Goal: Task Accomplishment & Management: Use online tool/utility

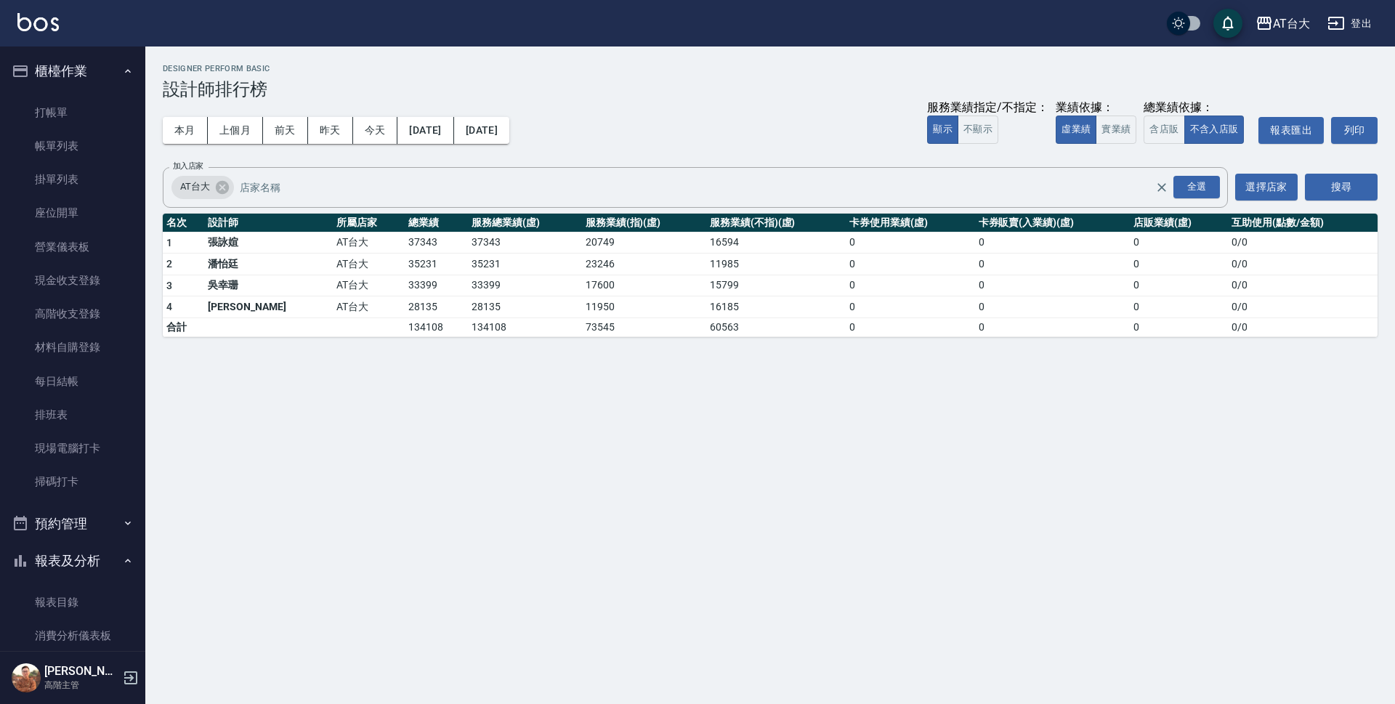
click at [59, 94] on ul "打帳單 帳單列表 掛單列表 座位開單 營業儀表板 現金收支登錄 高階收支登錄 材料自購登錄 每日結帳 排班表 現場電腦打卡 掃碼打卡" at bounding box center [73, 297] width 134 height 415
click at [57, 101] on link "打帳單" at bounding box center [73, 112] width 134 height 33
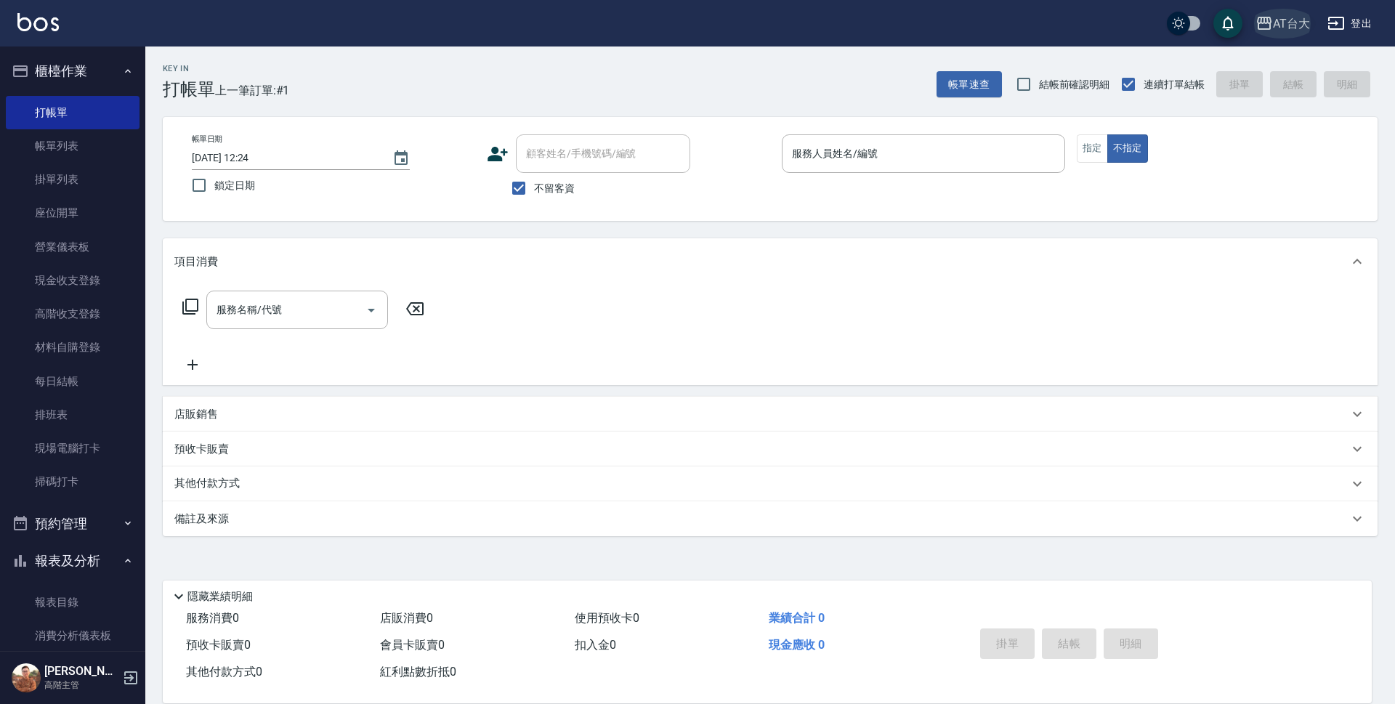
click at [1286, 21] on div "AT台大" at bounding box center [1291, 24] width 37 height 18
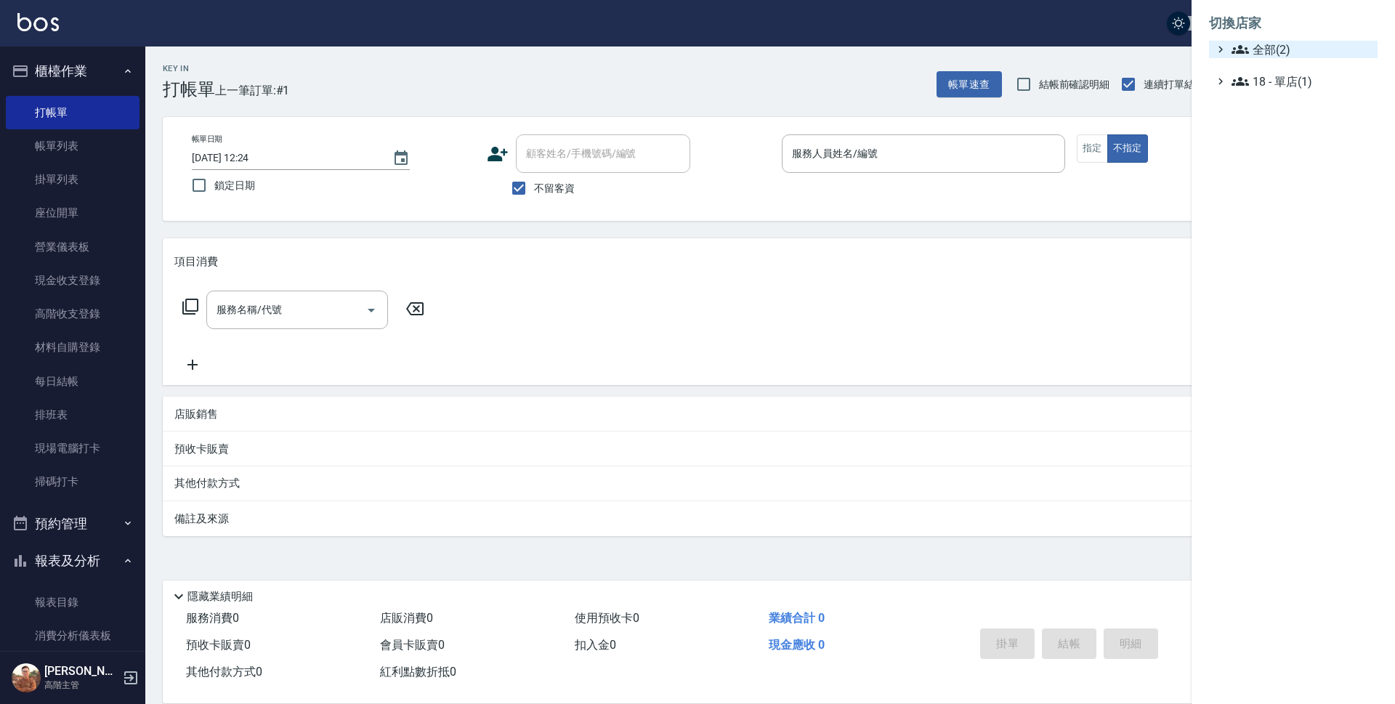
click at [1279, 46] on span "全部(2)" at bounding box center [1301, 49] width 140 height 17
click at [1274, 86] on span "上越中山" at bounding box center [1300, 91] width 142 height 17
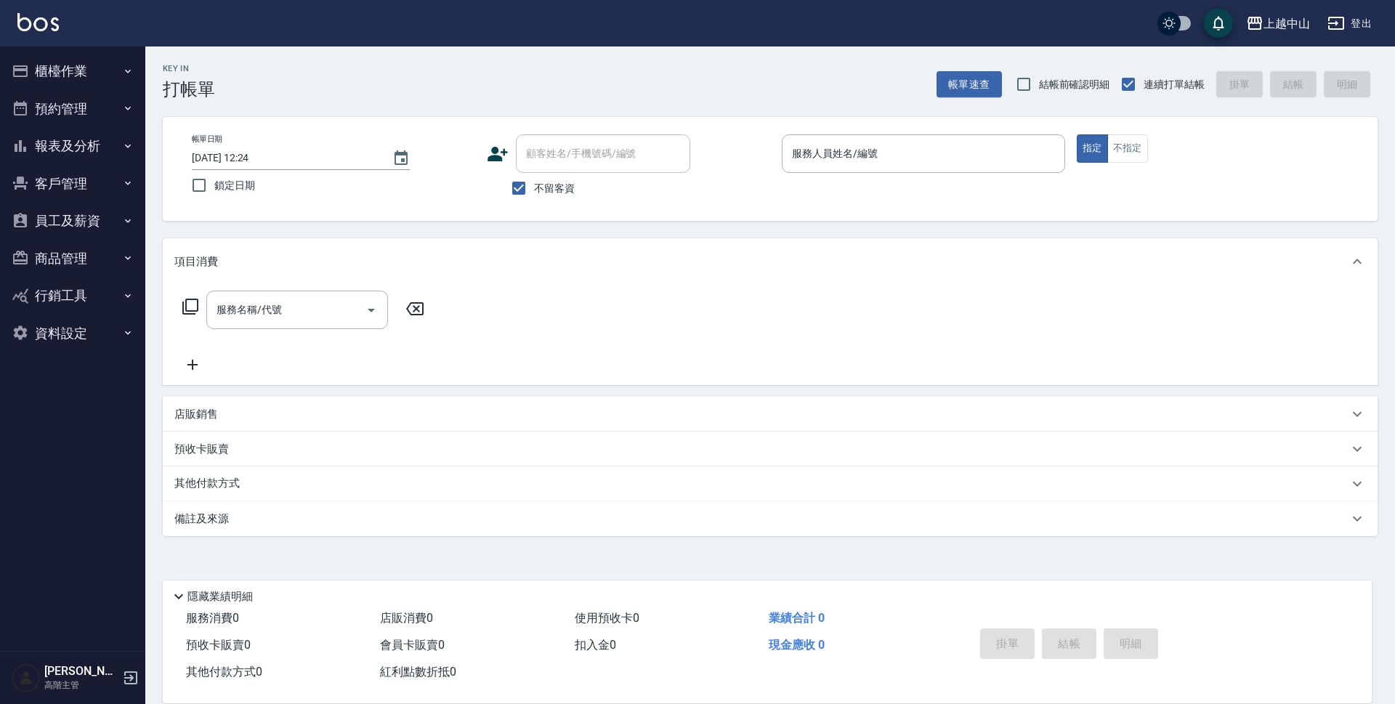
drag, startPoint x: 746, startPoint y: 657, endPoint x: 724, endPoint y: 732, distance: 77.9
click at [78, 73] on button "櫃檯作業" at bounding box center [73, 71] width 134 height 38
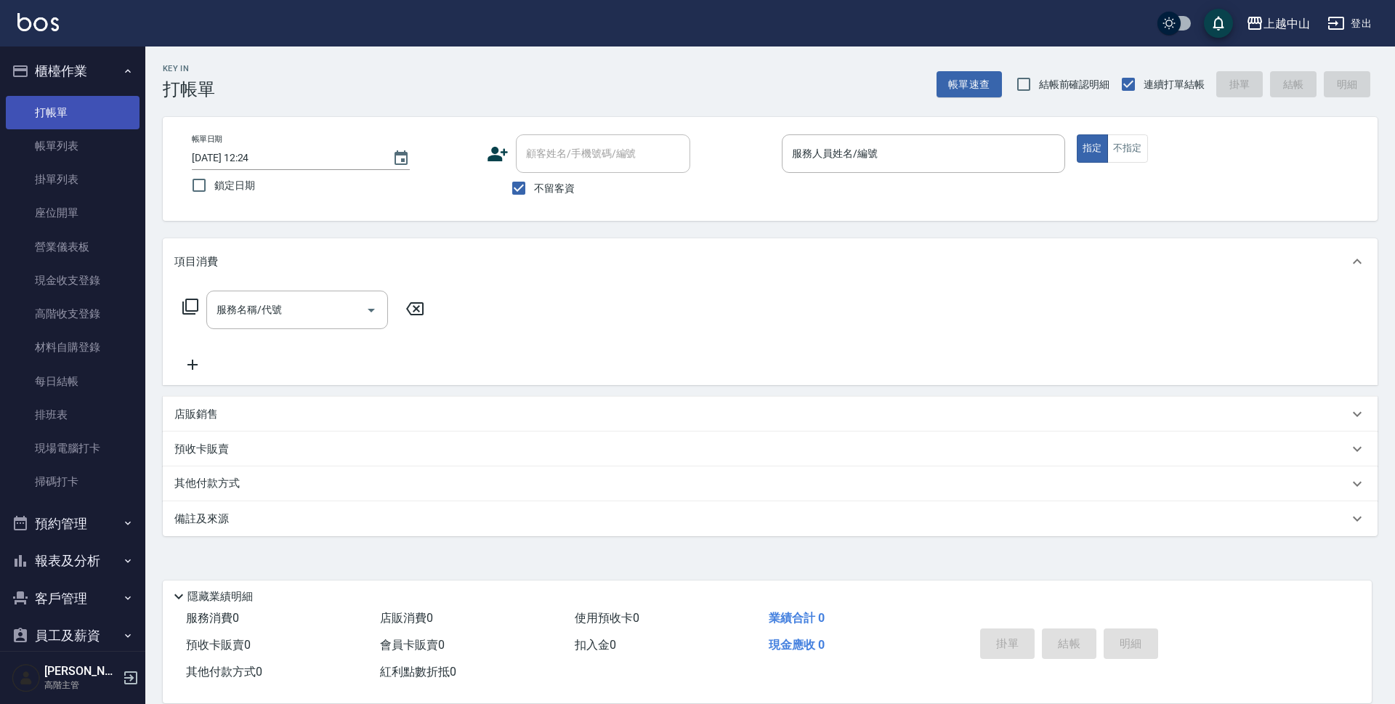
click at [88, 103] on link "打帳單" at bounding box center [73, 112] width 134 height 33
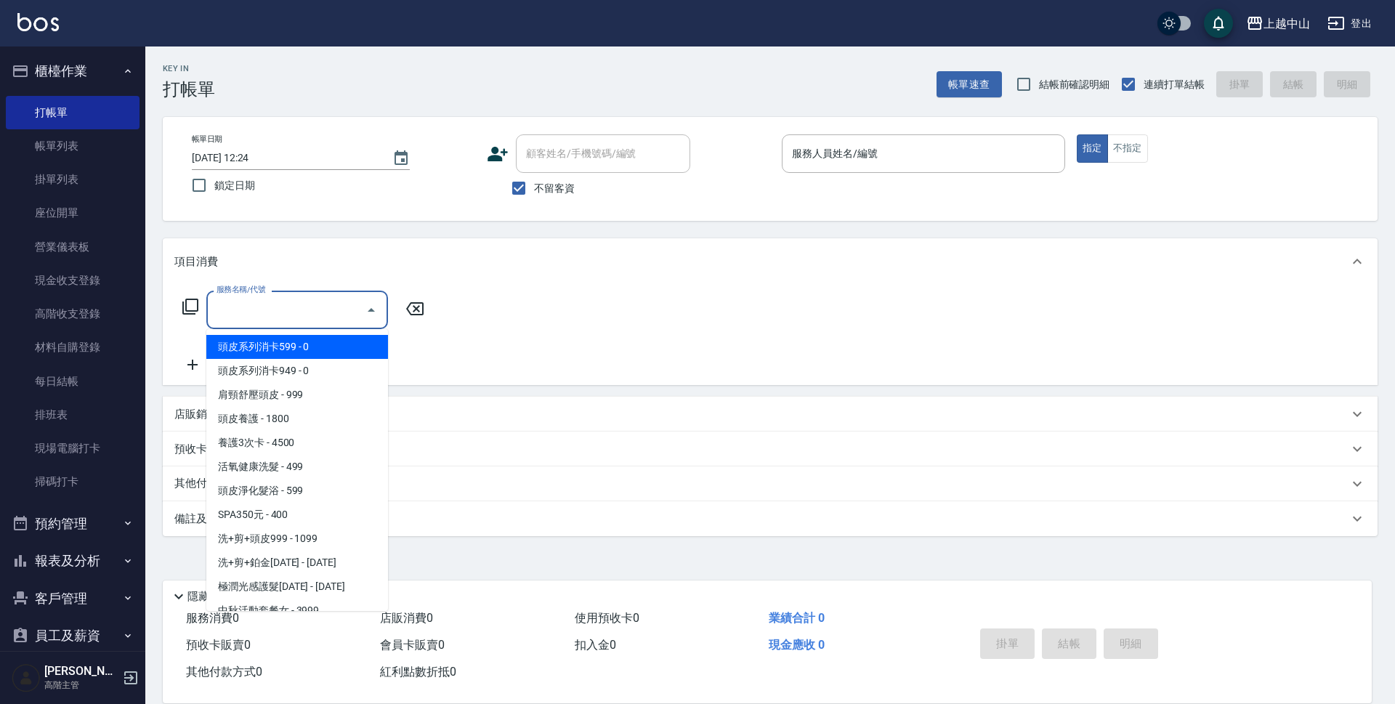
click at [302, 301] on input "服務名稱/代號" at bounding box center [286, 309] width 147 height 25
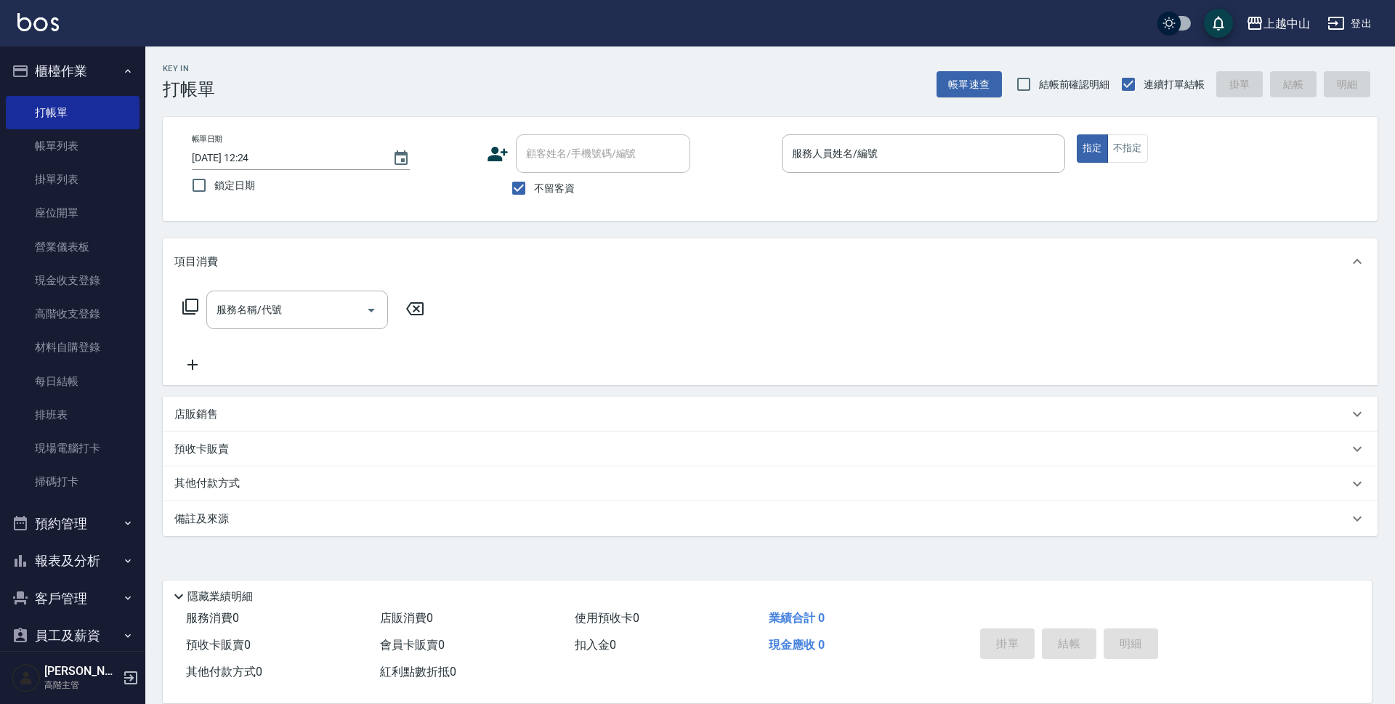
click at [241, 240] on div "項目消費" at bounding box center [770, 261] width 1215 height 46
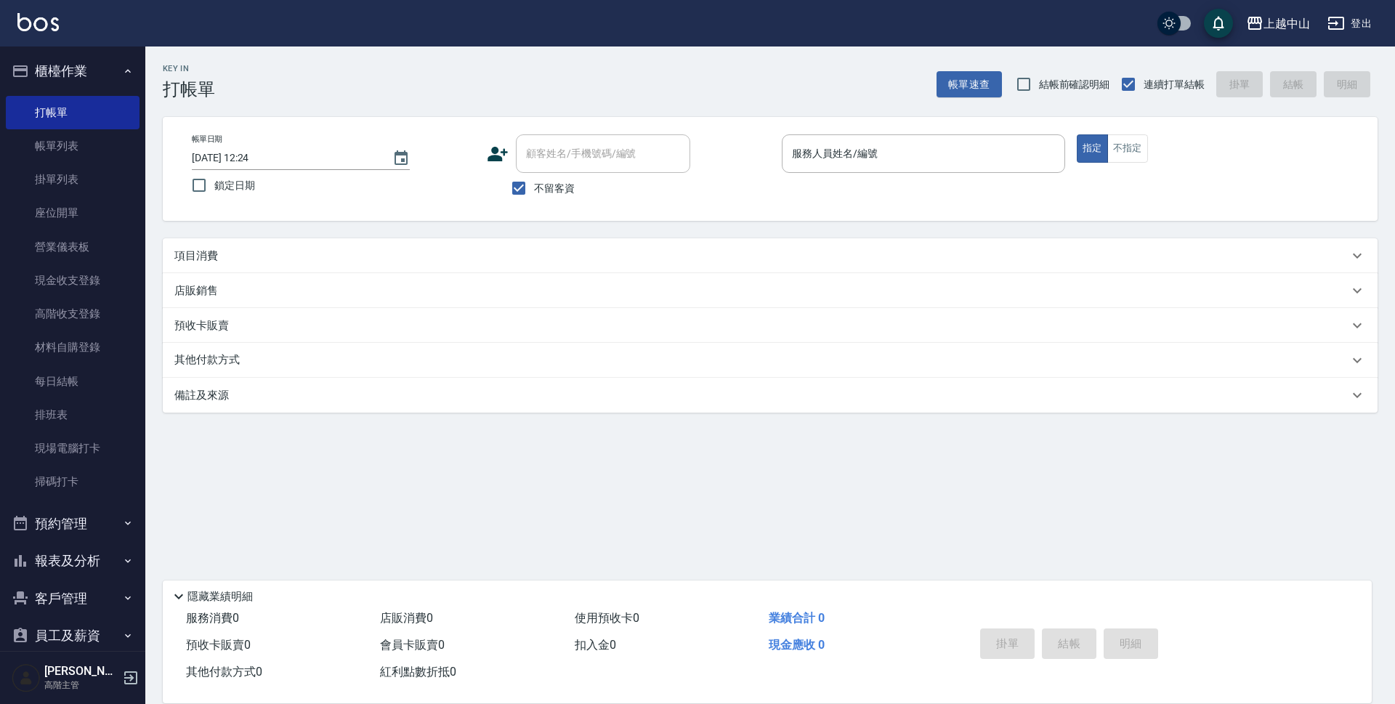
click at [363, 249] on div "項目消費" at bounding box center [761, 255] width 1174 height 15
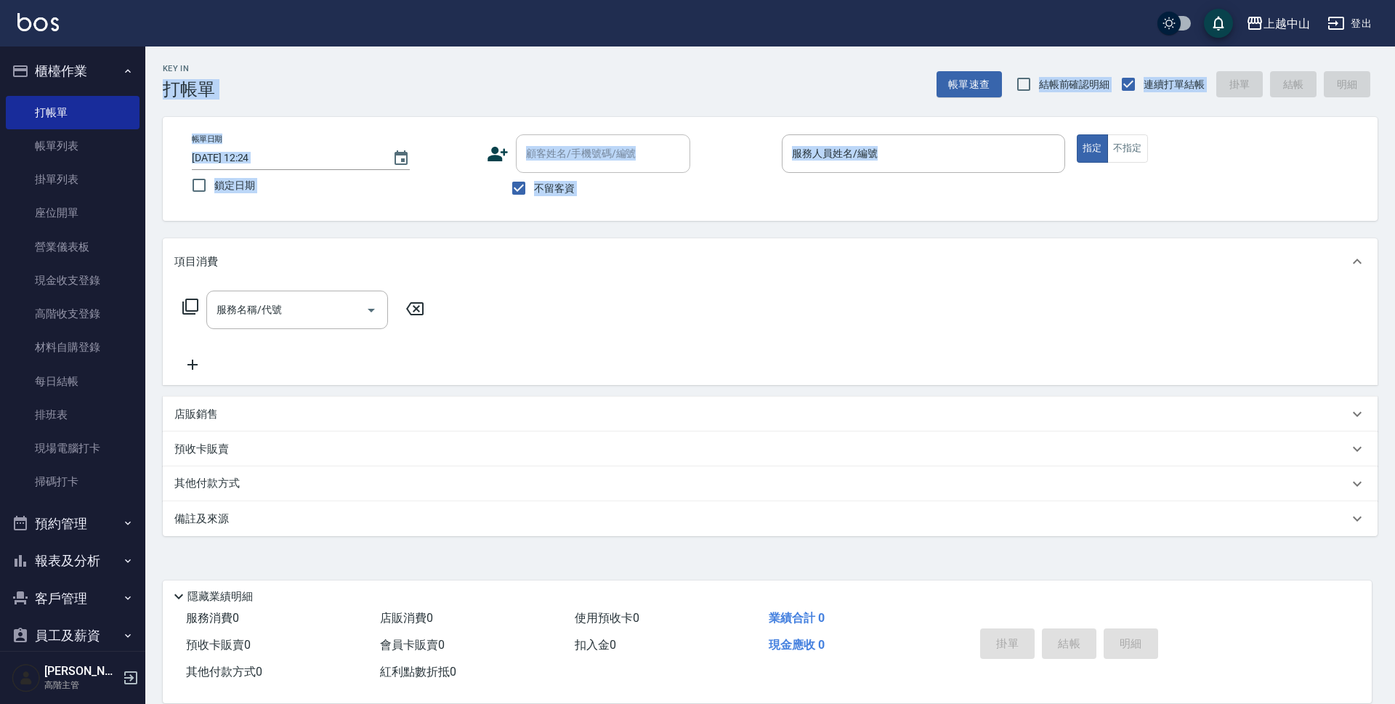
drag, startPoint x: 165, startPoint y: 87, endPoint x: 199, endPoint y: 270, distance: 186.2
click at [199, 270] on div "Key In 打帳單 帳單速查 結帳前確認明細 連續打單結帳 掛單 結帳 明細 帳單日期 [DATE] 12:24 鎖定日期 顧客姓名/手機號碼/編號 顧客姓…" at bounding box center [770, 360] width 1250 height 629
click at [182, 219] on div "帳單日期 [DATE] 12:24 鎖定日期 顧客姓名/手機號碼/編號 顧客姓名/手機號碼/編號 不留客資 服務人員姓名/編號 服務人員姓名/編號 指定 不指定" at bounding box center [770, 169] width 1215 height 104
drag, startPoint x: 163, startPoint y: 67, endPoint x: 239, endPoint y: 217, distance: 168.6
click at [239, 217] on div "Key In 打帳單 帳單速查 結帳前確認明細 連續打單結帳 掛單 結帳 明細 帳單日期 [DATE] 12:24 鎖定日期 顧客姓名/手機號碼/編號 顧客姓…" at bounding box center [770, 360] width 1250 height 629
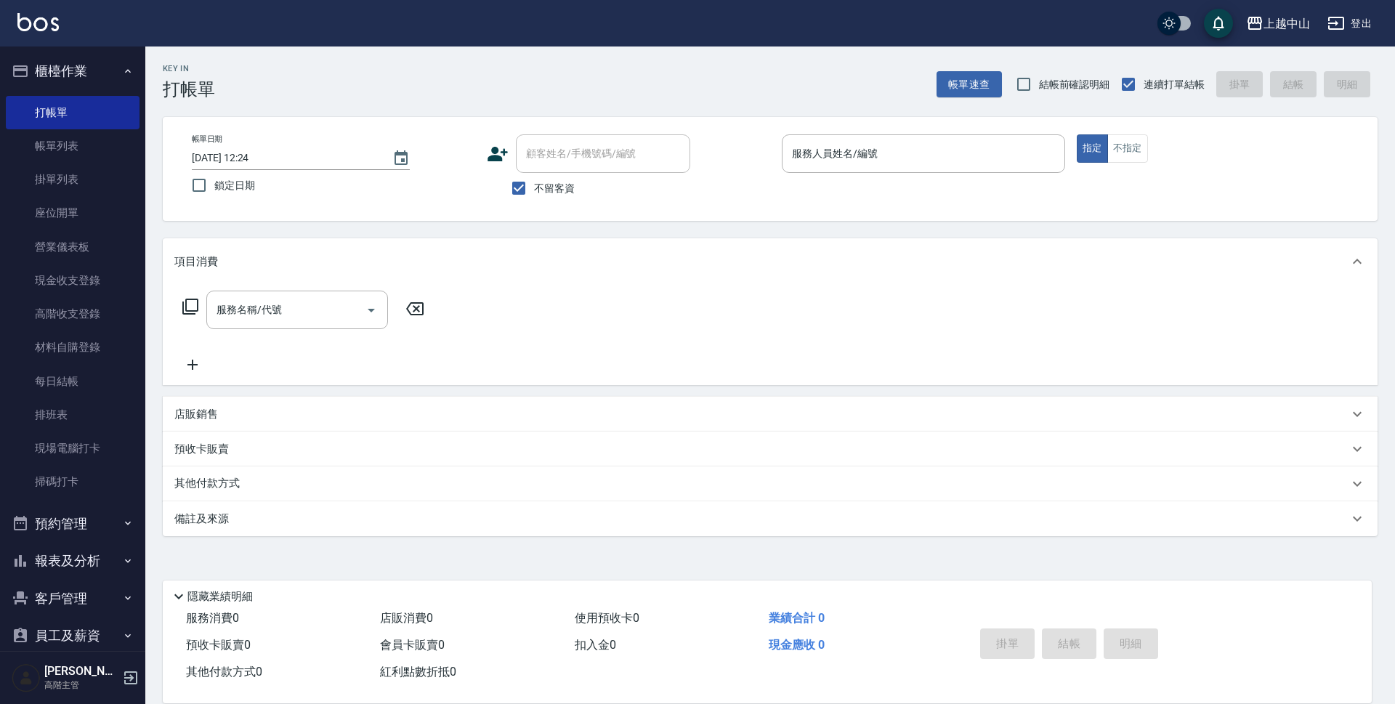
click at [237, 228] on div "Key In 打帳單 帳單速查 結帳前確認明細 連續打單結帳 掛單 結帳 明細 帳單日期 [DATE] 12:24 鎖定日期 顧客姓名/手機號碼/編號 顧客姓…" at bounding box center [770, 360] width 1250 height 629
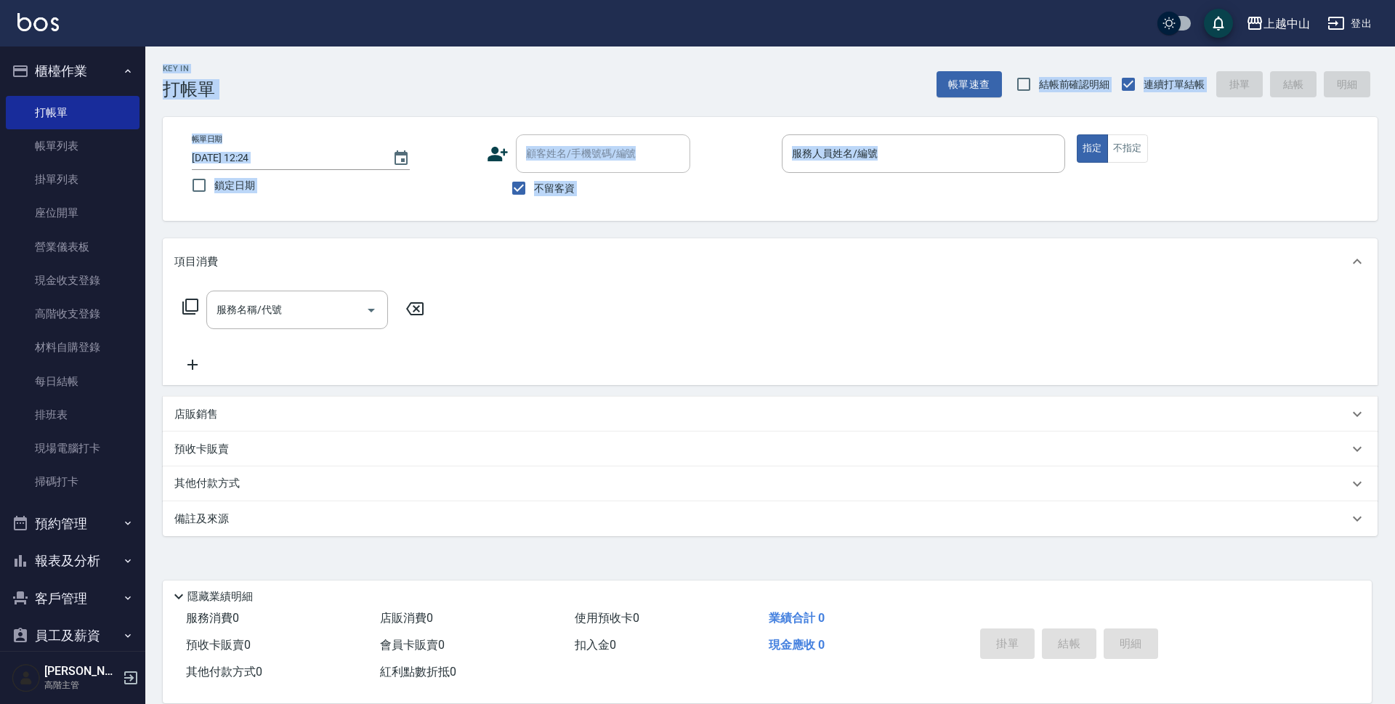
drag, startPoint x: 166, startPoint y: 65, endPoint x: 337, endPoint y: 239, distance: 244.5
click at [339, 240] on div "Key In 打帳單 帳單速查 結帳前確認明細 連續打單結帳 掛單 結帳 明細 帳單日期 [DATE] 12:24 鎖定日期 顧客姓名/手機號碼/編號 顧客姓…" at bounding box center [770, 360] width 1250 height 629
click at [333, 224] on div "Key In 打帳單 帳單速查 結帳前確認明細 連續打單結帳 掛單 結帳 明細 帳單日期 [DATE] 12:24 鎖定日期 顧客姓名/手機號碼/編號 顧客姓…" at bounding box center [770, 360] width 1250 height 629
drag, startPoint x: 163, startPoint y: 86, endPoint x: 399, endPoint y: 283, distance: 307.3
click at [399, 283] on div "Key In 打帳單 帳單速查 結帳前確認明細 連續打單結帳 掛單 結帳 明細 帳單日期 [DATE] 12:24 鎖定日期 顧客姓名/手機號碼/編號 顧客姓…" at bounding box center [770, 360] width 1250 height 629
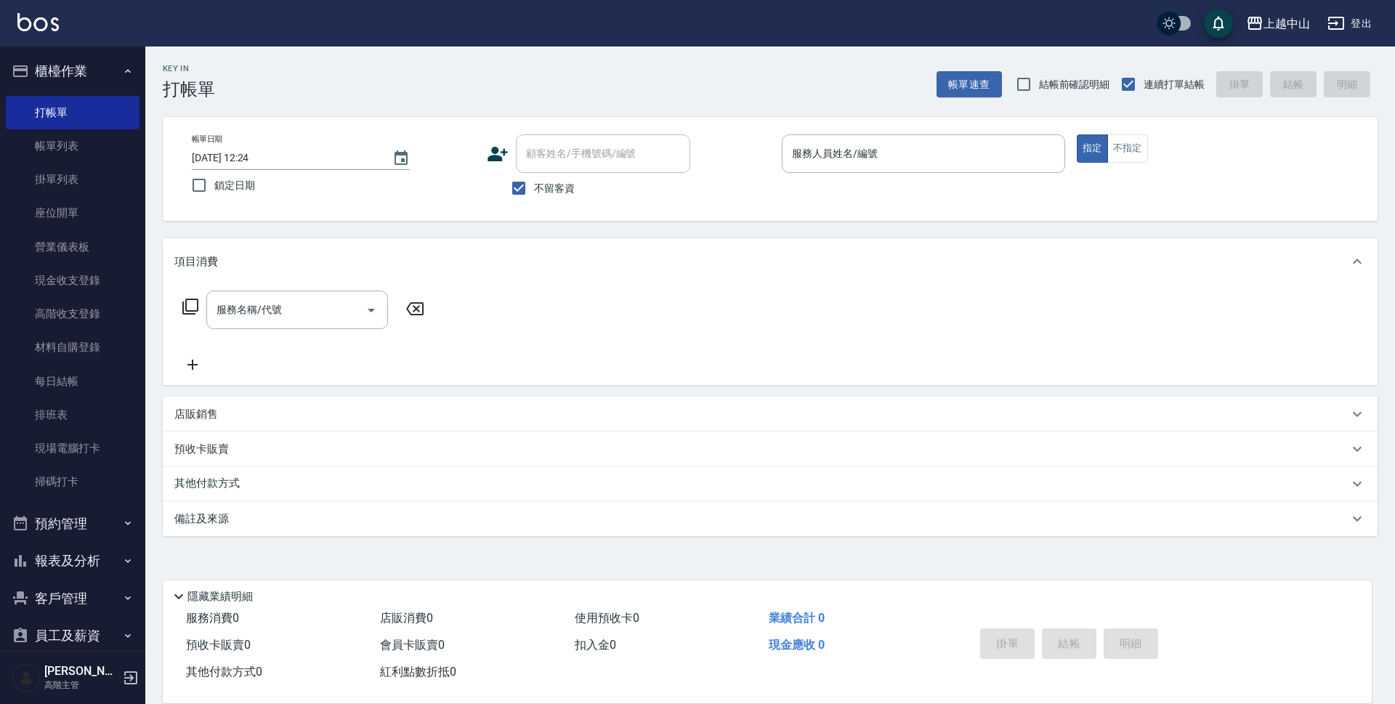
click at [171, 65] on h2 "Key In" at bounding box center [189, 68] width 52 height 9
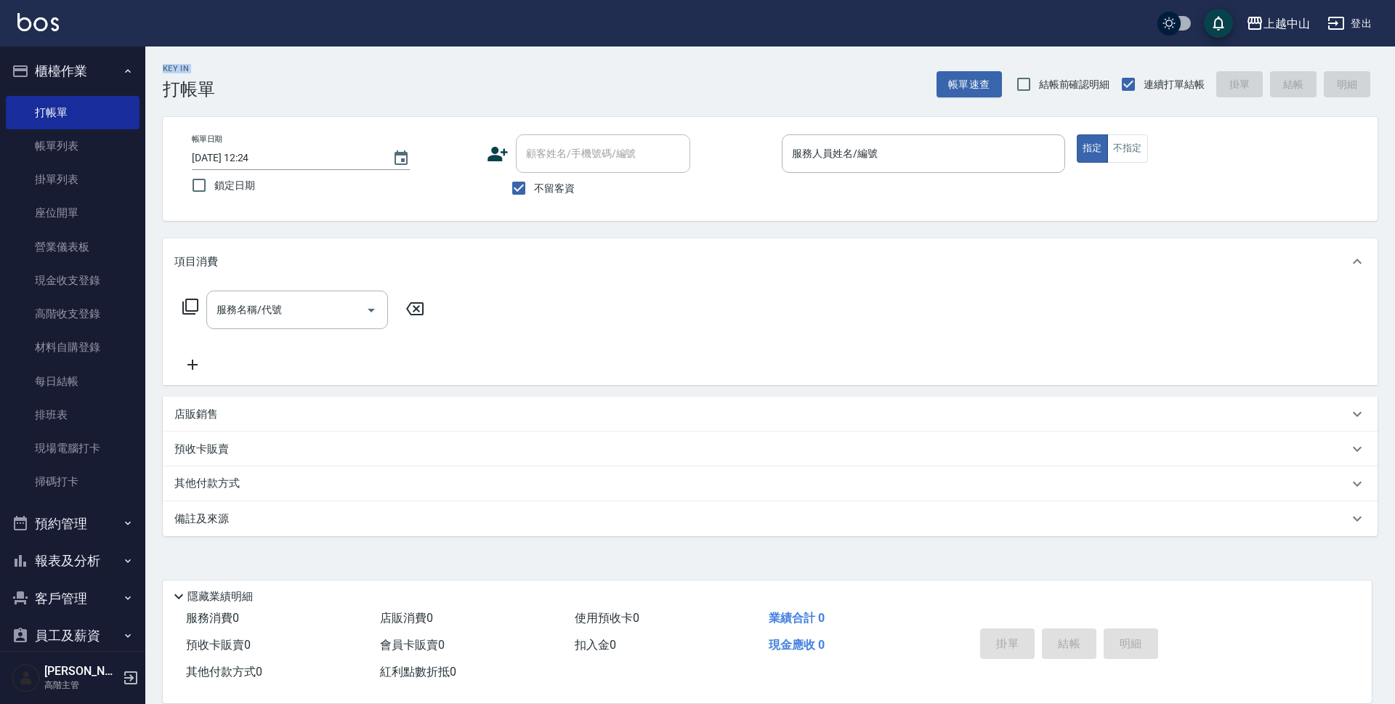
click at [171, 89] on h3 "打帳單" at bounding box center [189, 89] width 52 height 20
click at [170, 68] on h2 "Key In" at bounding box center [189, 68] width 52 height 9
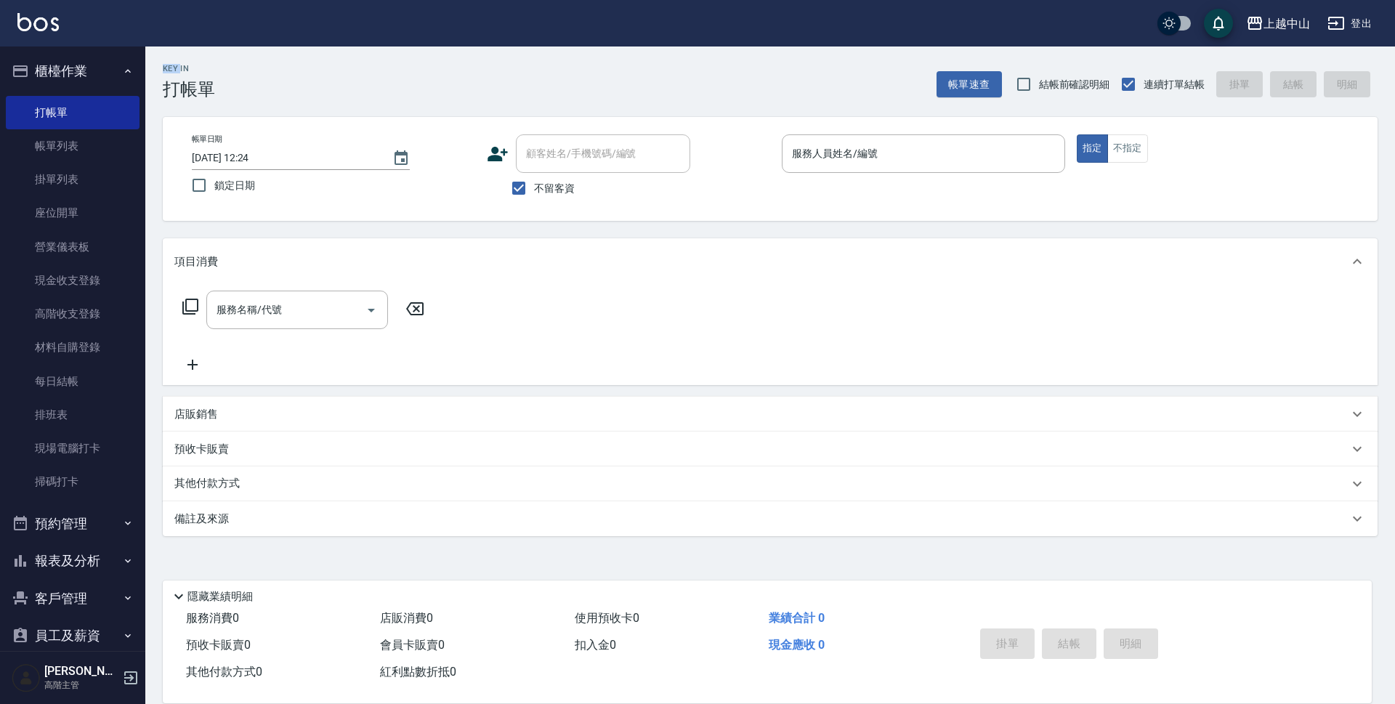
click at [170, 68] on h2 "Key In" at bounding box center [189, 68] width 52 height 9
drag, startPoint x: 222, startPoint y: 90, endPoint x: 160, endPoint y: 64, distance: 67.1
click at [160, 64] on div "Key In 打帳單 帳單速查 結帳前確認明細 連續打單結帳 掛單 結帳 明細" at bounding box center [761, 72] width 1232 height 53
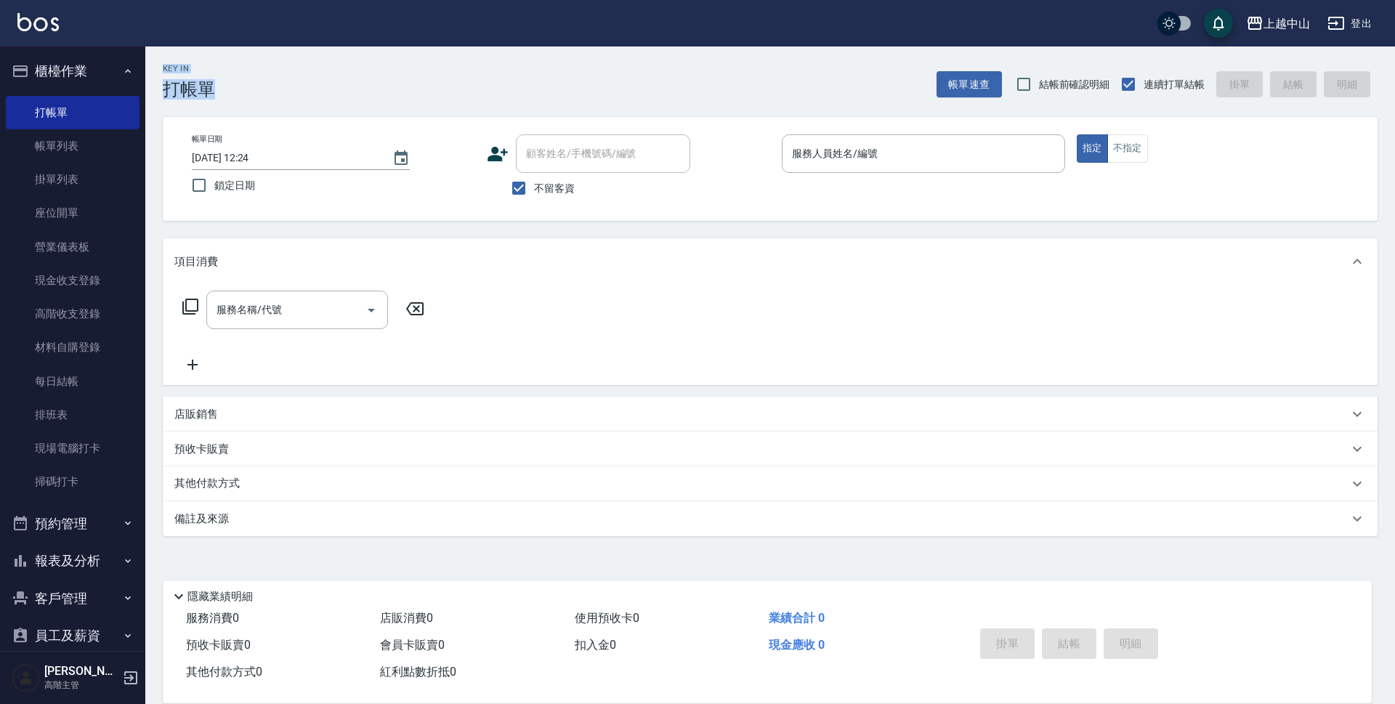
click at [160, 64] on div "Key In 打帳單" at bounding box center [180, 72] width 70 height 53
drag, startPoint x: 161, startPoint y: 68, endPoint x: 244, endPoint y: 104, distance: 91.1
click at [244, 104] on div "Key In 打帳單 帳單速查 結帳前確認明細 連續打單結帳 掛單 結帳 明細 帳單日期 [DATE] 12:24 鎖定日期 顧客姓名/手機號碼/編號 顧客姓…" at bounding box center [770, 360] width 1250 height 629
click at [224, 108] on div "Key In 打帳單 帳單速查 結帳前確認明細 連續打單結帳 掛單 結帳 明細 帳單日期 [DATE] 12:24 鎖定日期 顧客姓名/手機號碼/編號 顧客姓…" at bounding box center [770, 360] width 1250 height 629
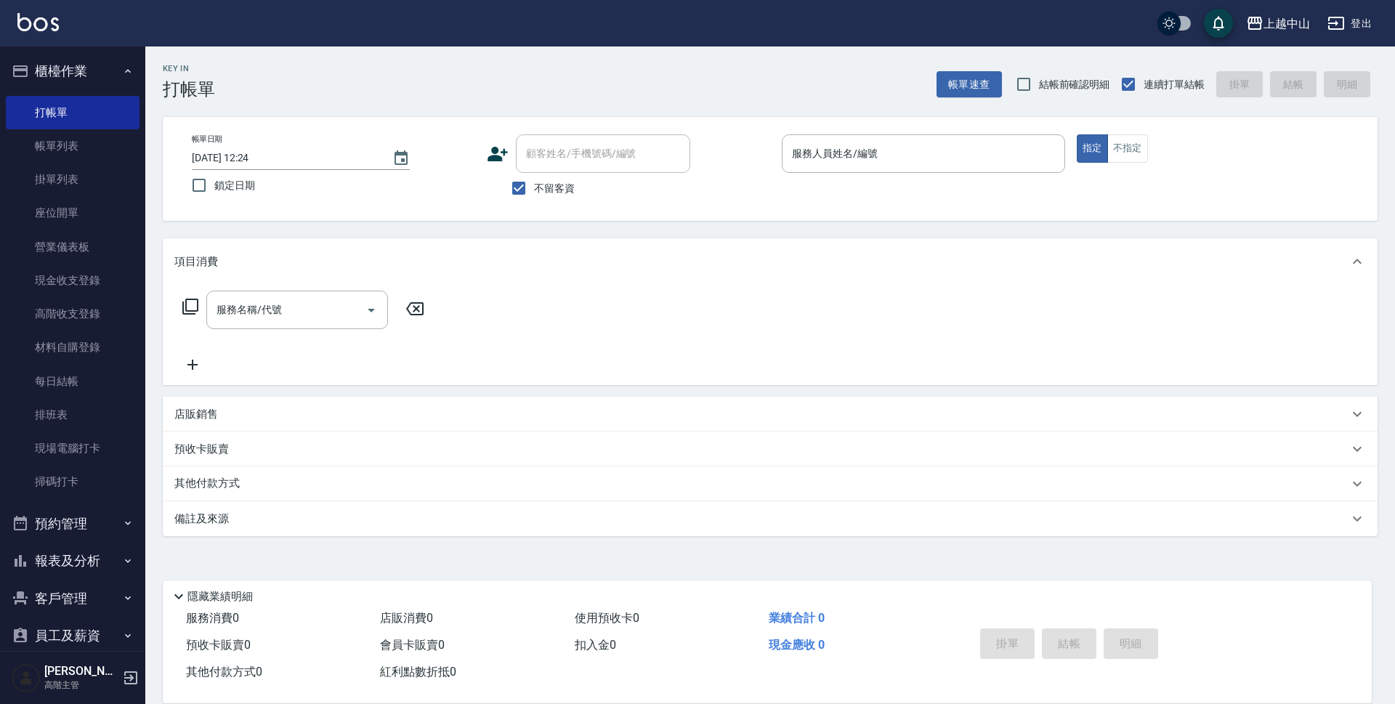
click at [224, 108] on div "Key In 打帳單 帳單速查 結帳前確認明細 連續打單結帳 掛單 結帳 明細 帳單日期 [DATE] 12:24 鎖定日期 顧客姓名/手機號碼/編號 顧客姓…" at bounding box center [770, 360] width 1250 height 629
click at [180, 588] on icon at bounding box center [178, 596] width 17 height 17
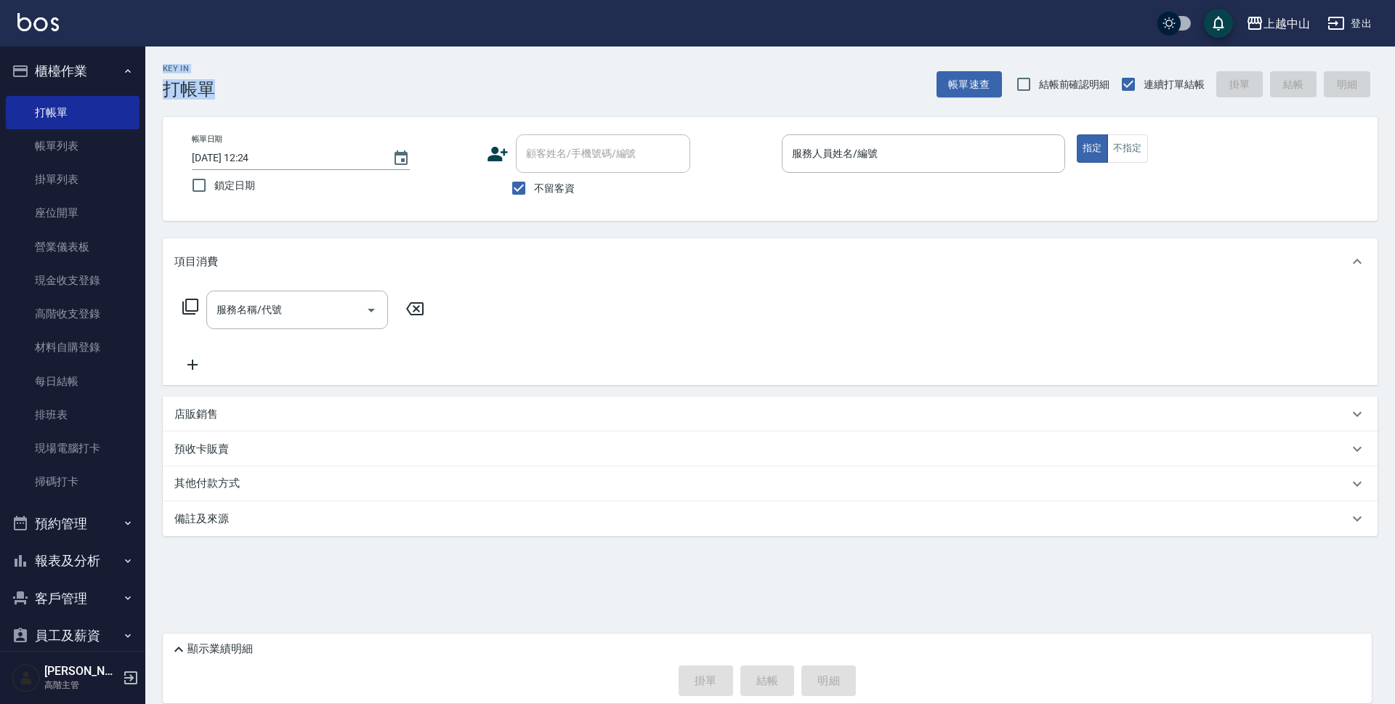
drag, startPoint x: 252, startPoint y: 90, endPoint x: 162, endPoint y: 54, distance: 96.9
click at [162, 54] on div "Key In 打帳單 帳單速查 結帳前確認明細 連續打單結帳 掛單 結帳 明細" at bounding box center [761, 72] width 1232 height 53
click at [216, 95] on div "Key In 打帳單 帳單速查 結帳前確認明細 連續打單結帳 掛單 結帳 明細" at bounding box center [761, 72] width 1232 height 53
drag, startPoint x: 216, startPoint y: 95, endPoint x: 182, endPoint y: 72, distance: 41.9
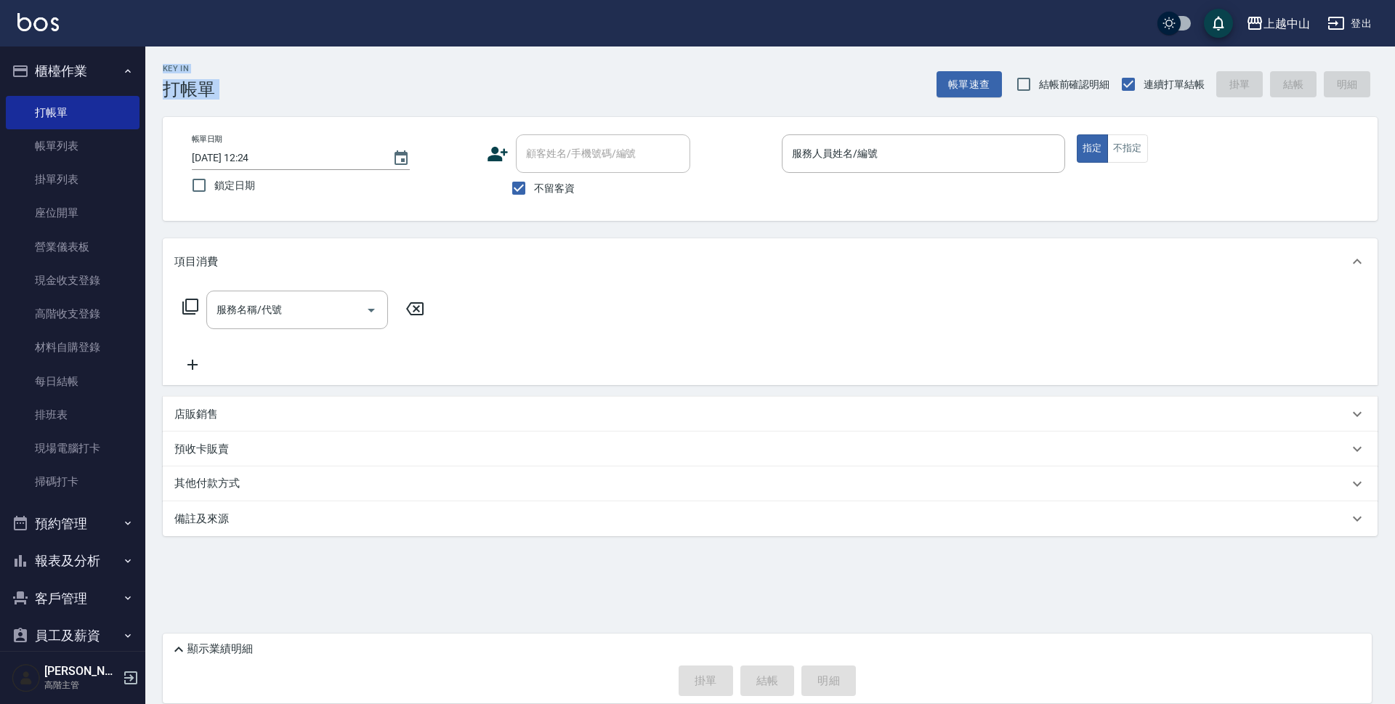
click at [182, 72] on div "Key In 打帳單 帳單速查 結帳前確認明細 連續打單結帳 掛單 結帳 明細" at bounding box center [761, 72] width 1232 height 53
click at [182, 72] on h2 "Key In" at bounding box center [189, 68] width 52 height 9
click at [184, 72] on h2 "Key In" at bounding box center [189, 68] width 52 height 9
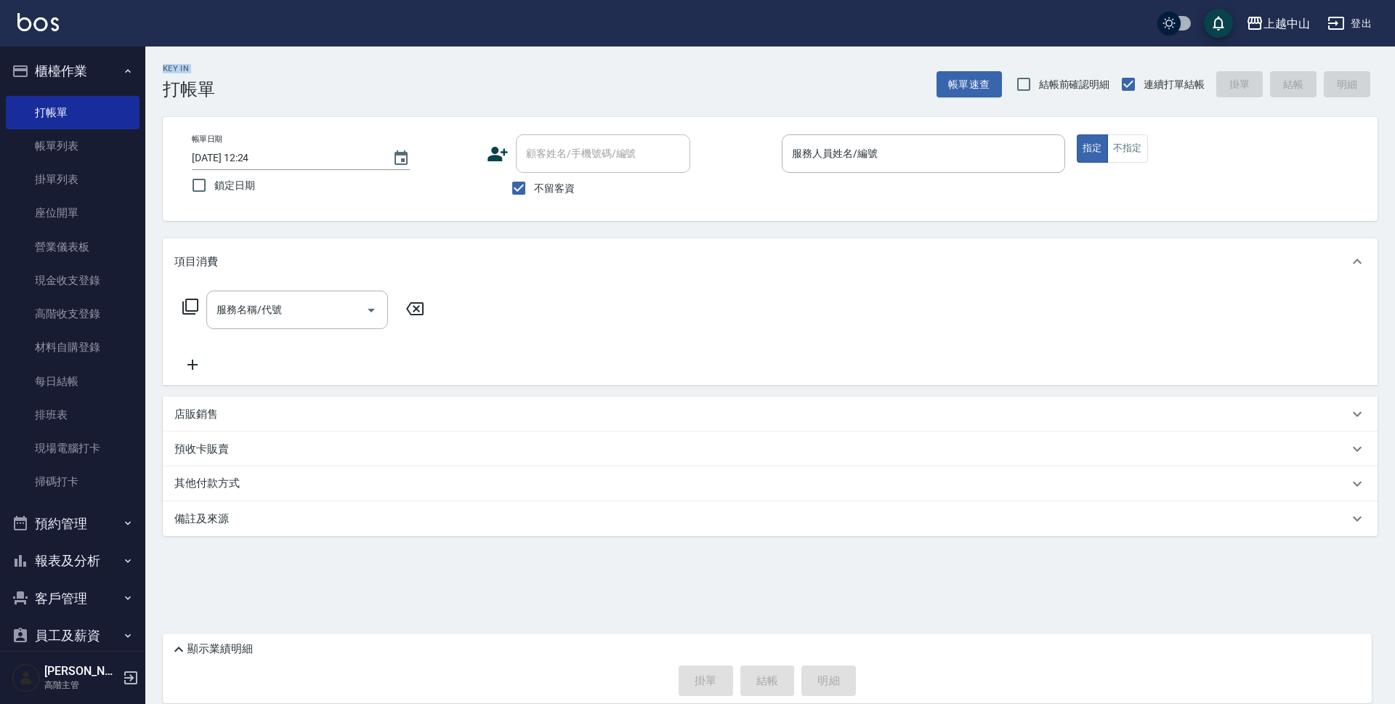
click at [184, 72] on h2 "Key In" at bounding box center [189, 68] width 52 height 9
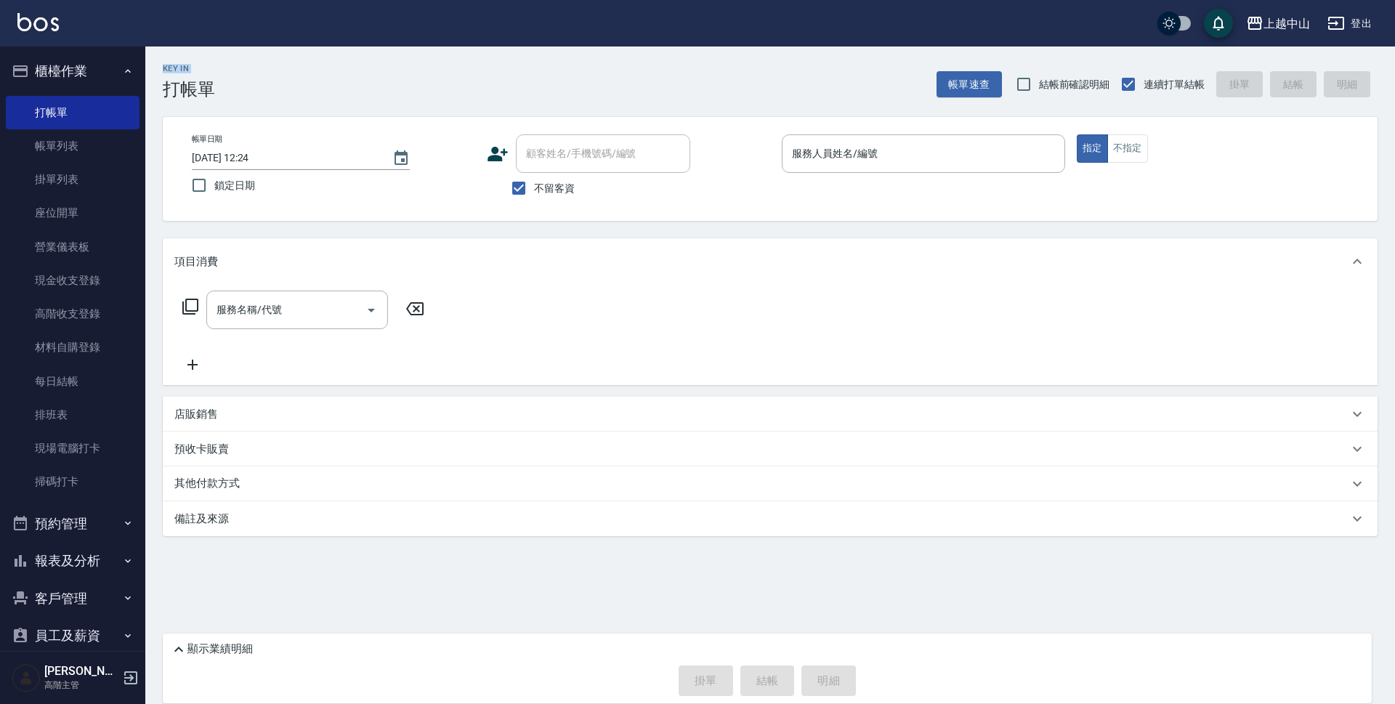
click at [184, 72] on h2 "Key In" at bounding box center [189, 68] width 52 height 9
click at [185, 73] on div "Key In 打帳單" at bounding box center [189, 82] width 52 height 36
click at [186, 73] on div "Key In 打帳單" at bounding box center [189, 82] width 52 height 36
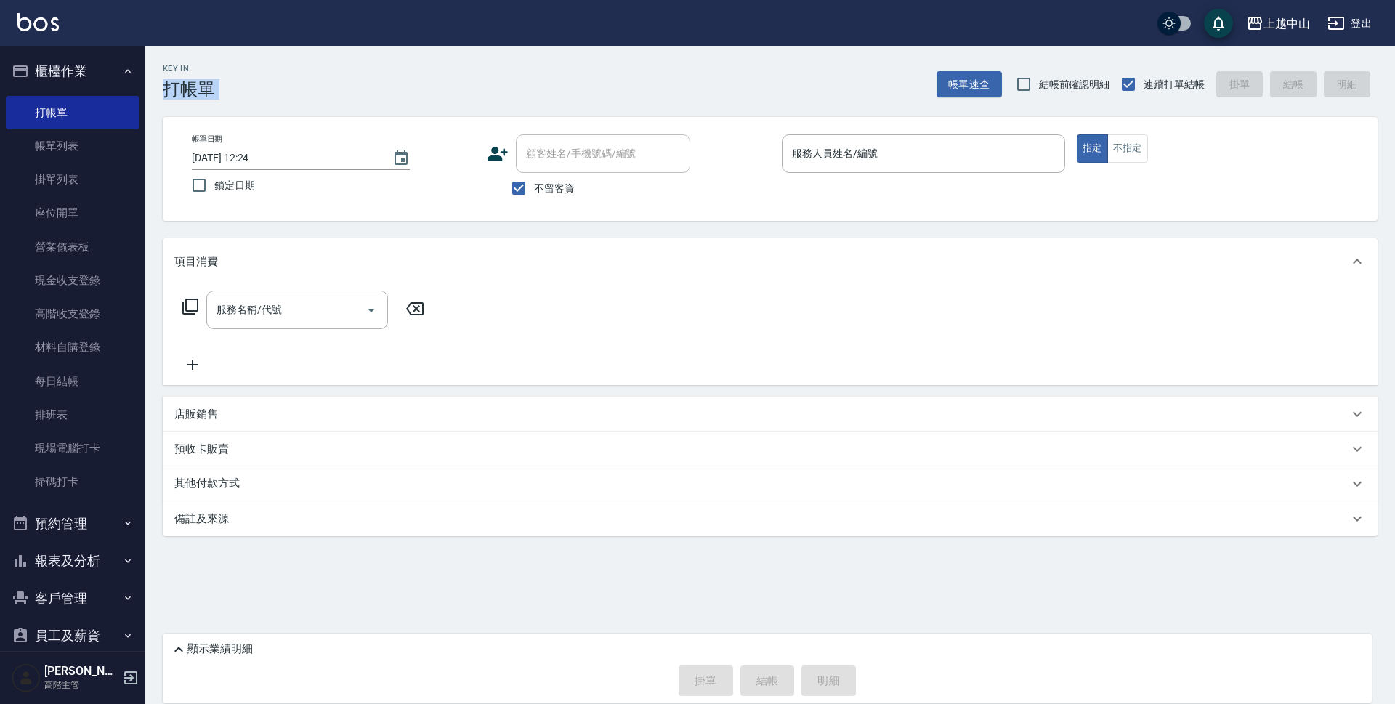
click at [187, 74] on div "Key In 打帳單" at bounding box center [189, 82] width 52 height 36
